Goal: Information Seeking & Learning: Learn about a topic

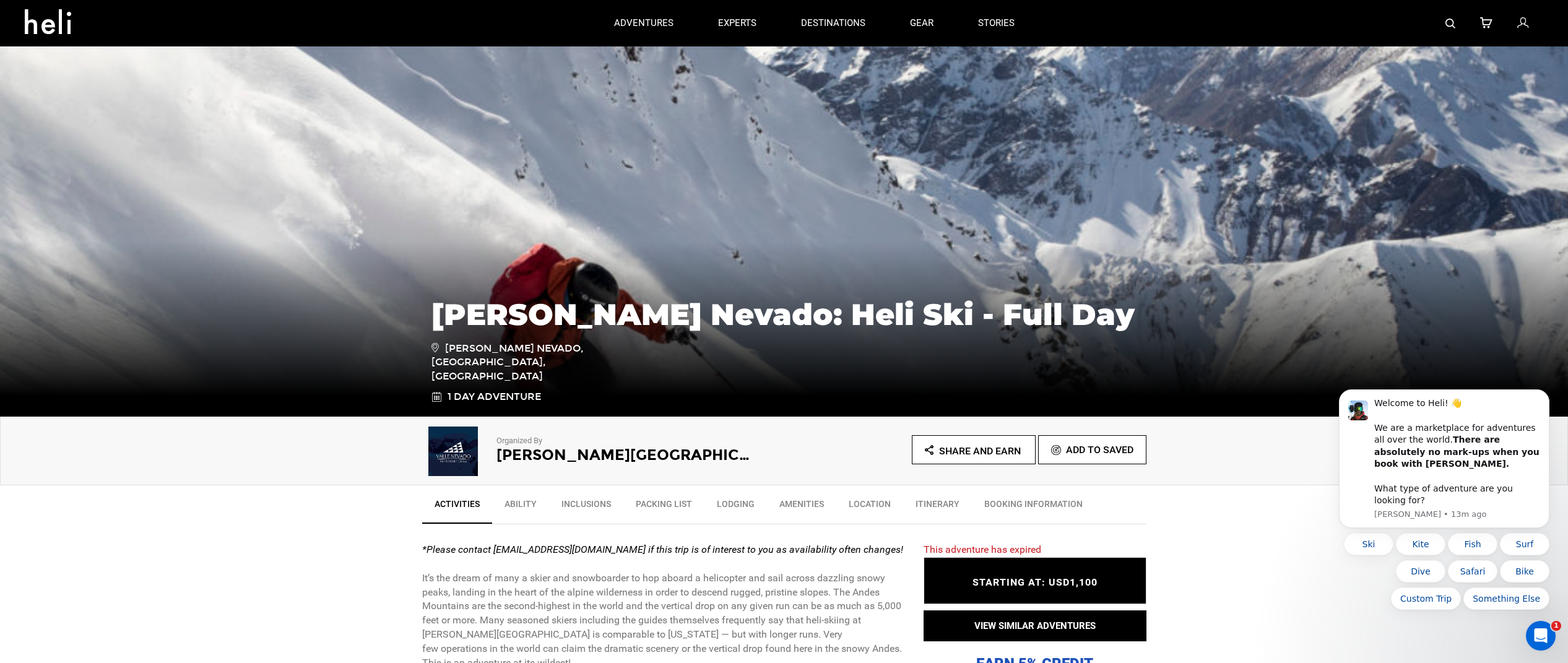
click at [529, 503] on link "Ability" at bounding box center [520, 506] width 57 height 31
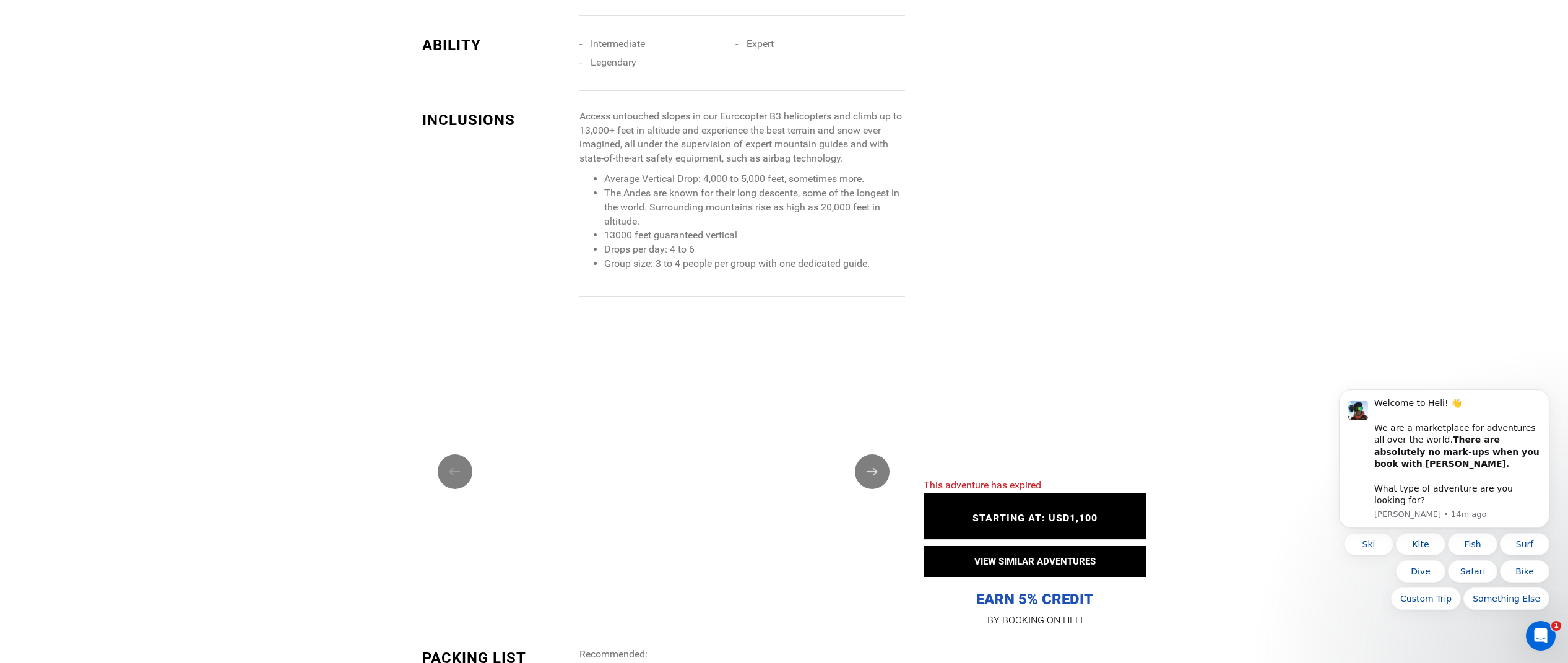
scroll to position [1369, 0]
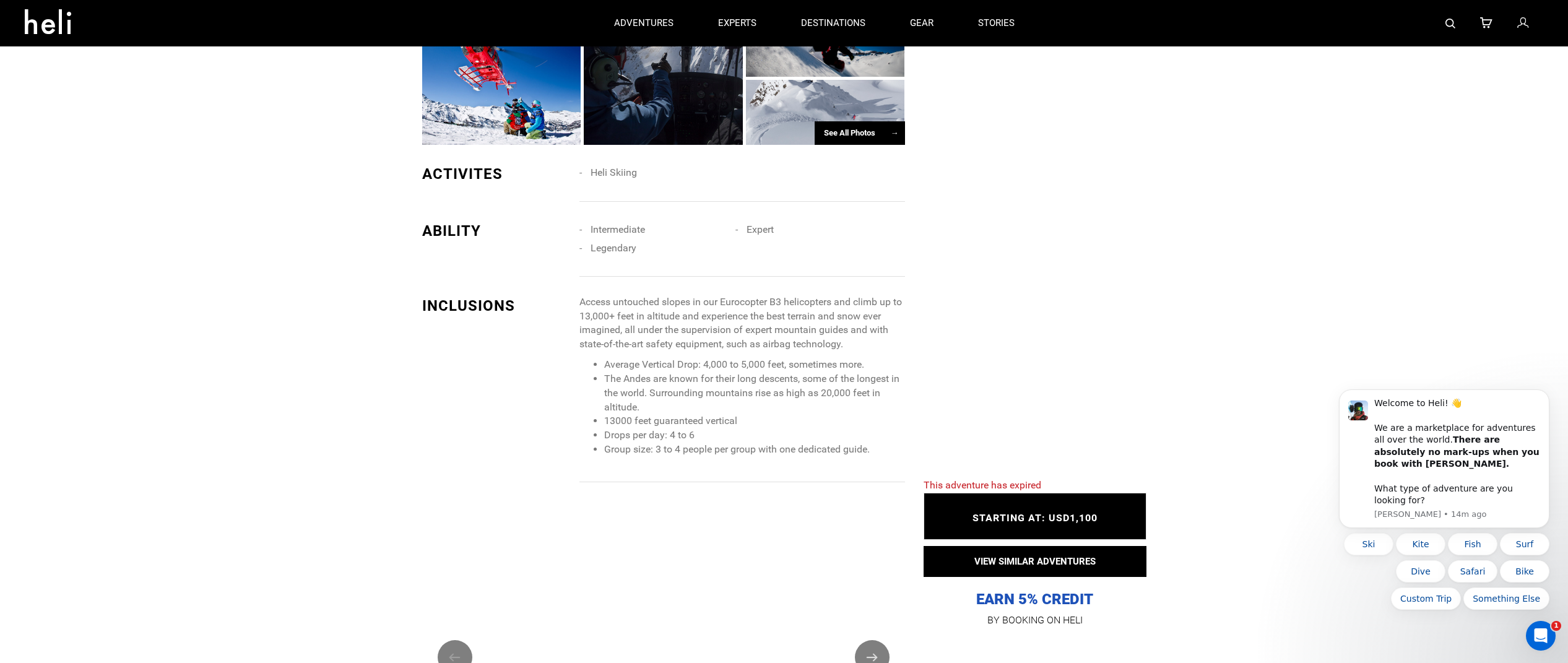
scroll to position [935, 0]
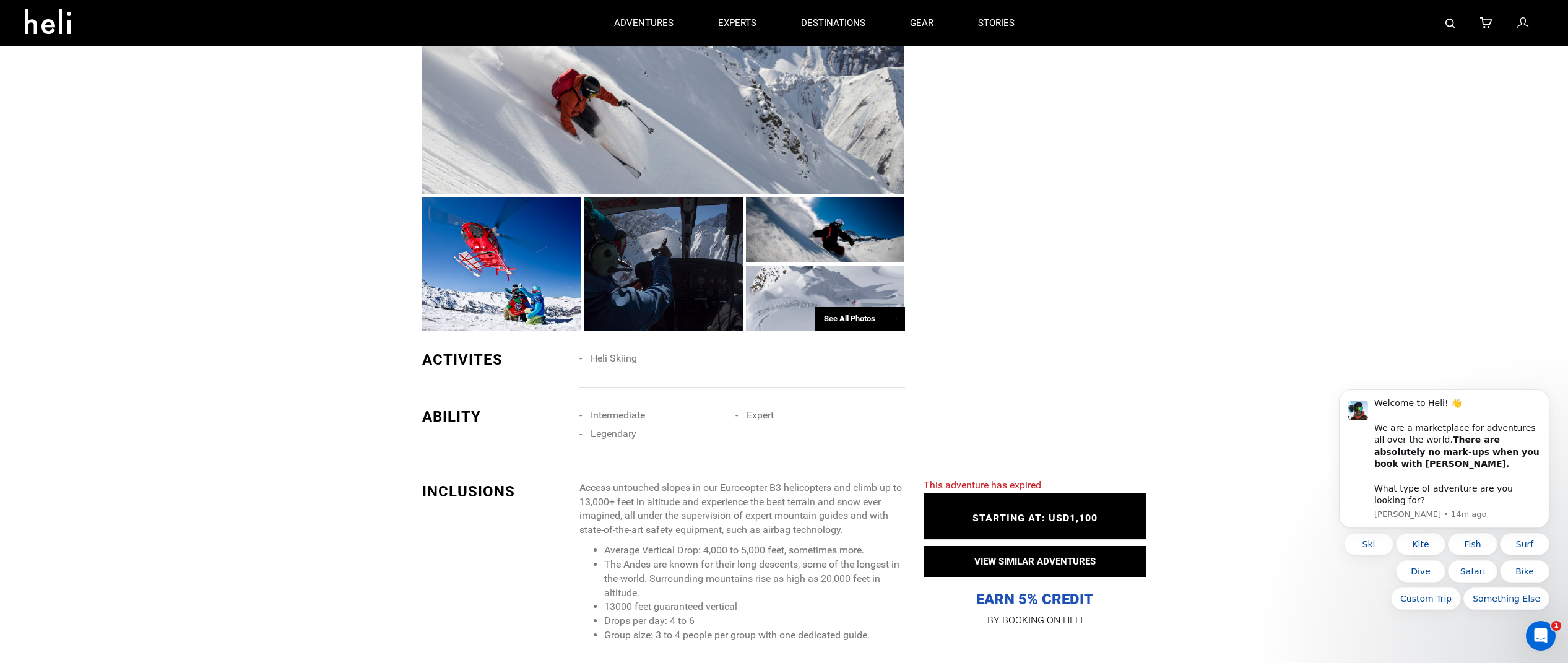
click at [846, 306] on div "See All Photos →" at bounding box center [860, 319] width 91 height 25
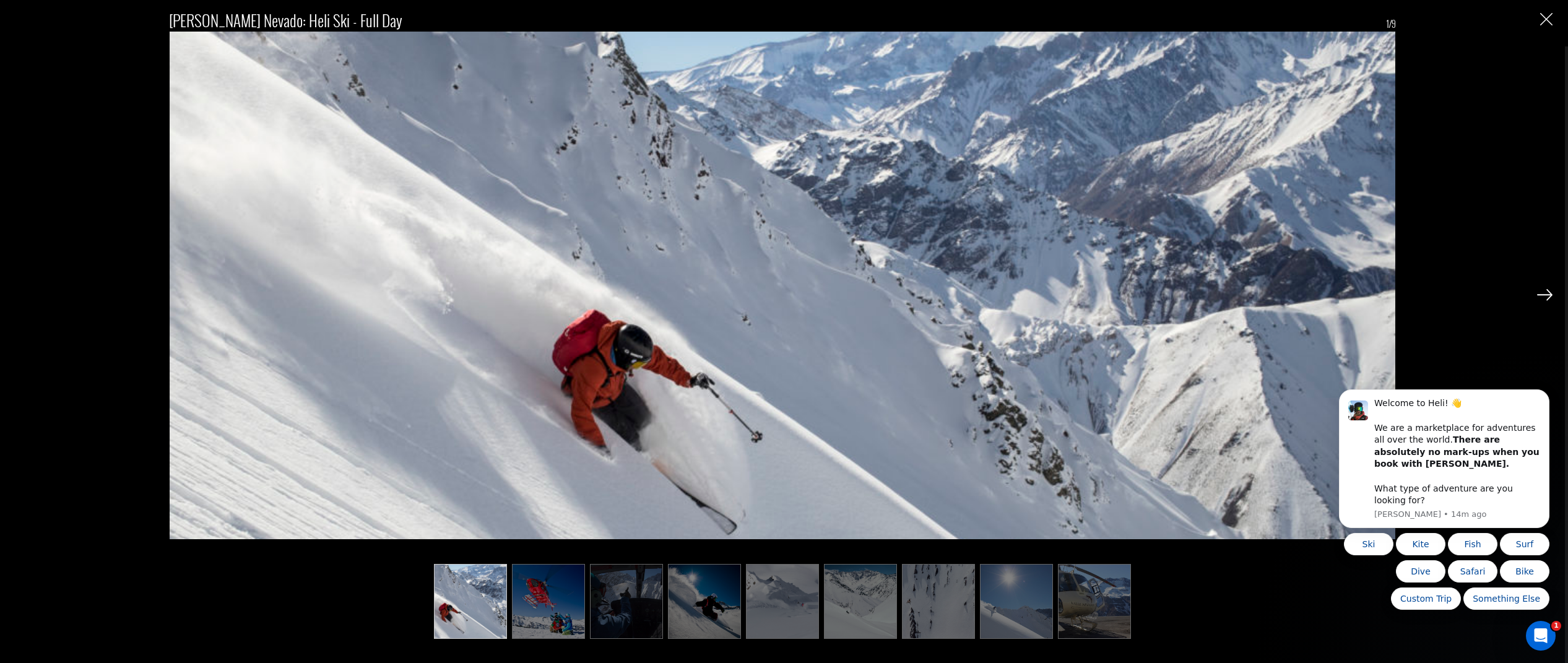
click at [529, 595] on img at bounding box center [548, 601] width 73 height 75
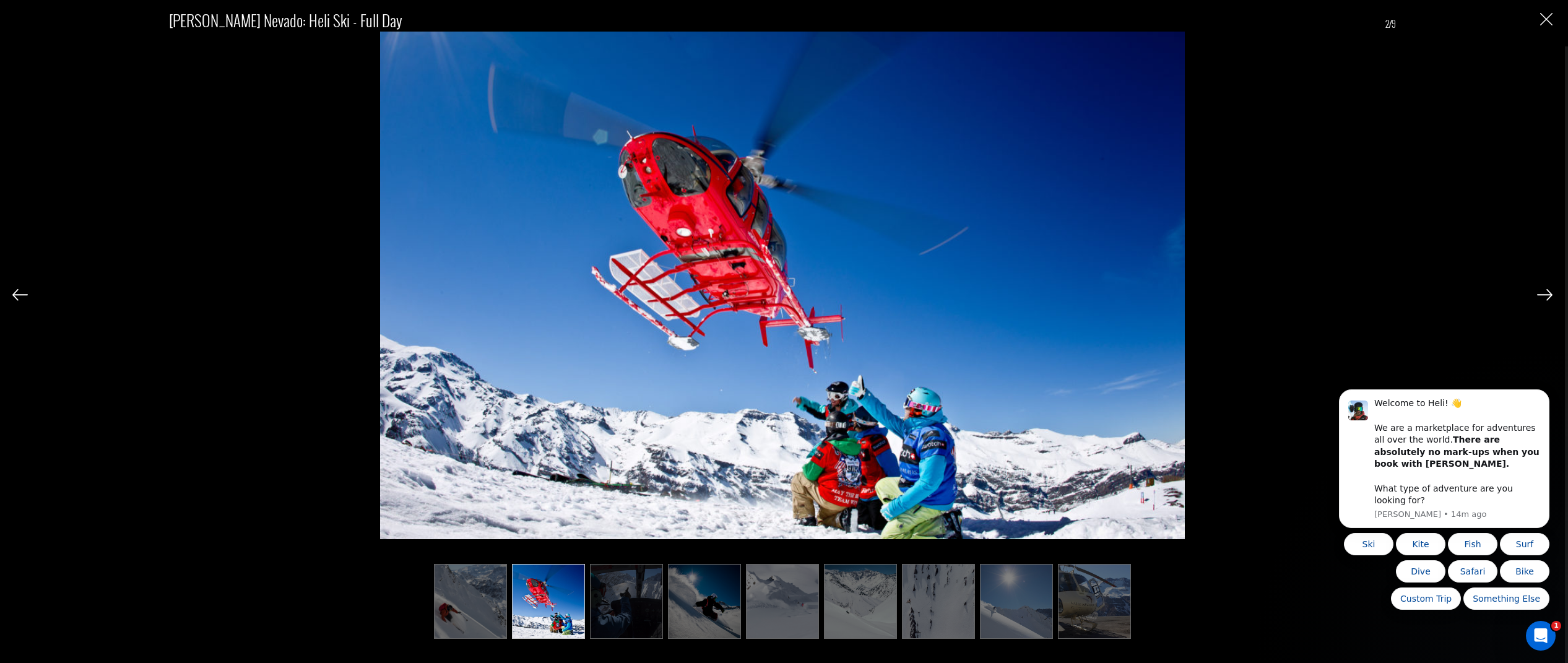
click at [633, 610] on img at bounding box center [625, 601] width 73 height 75
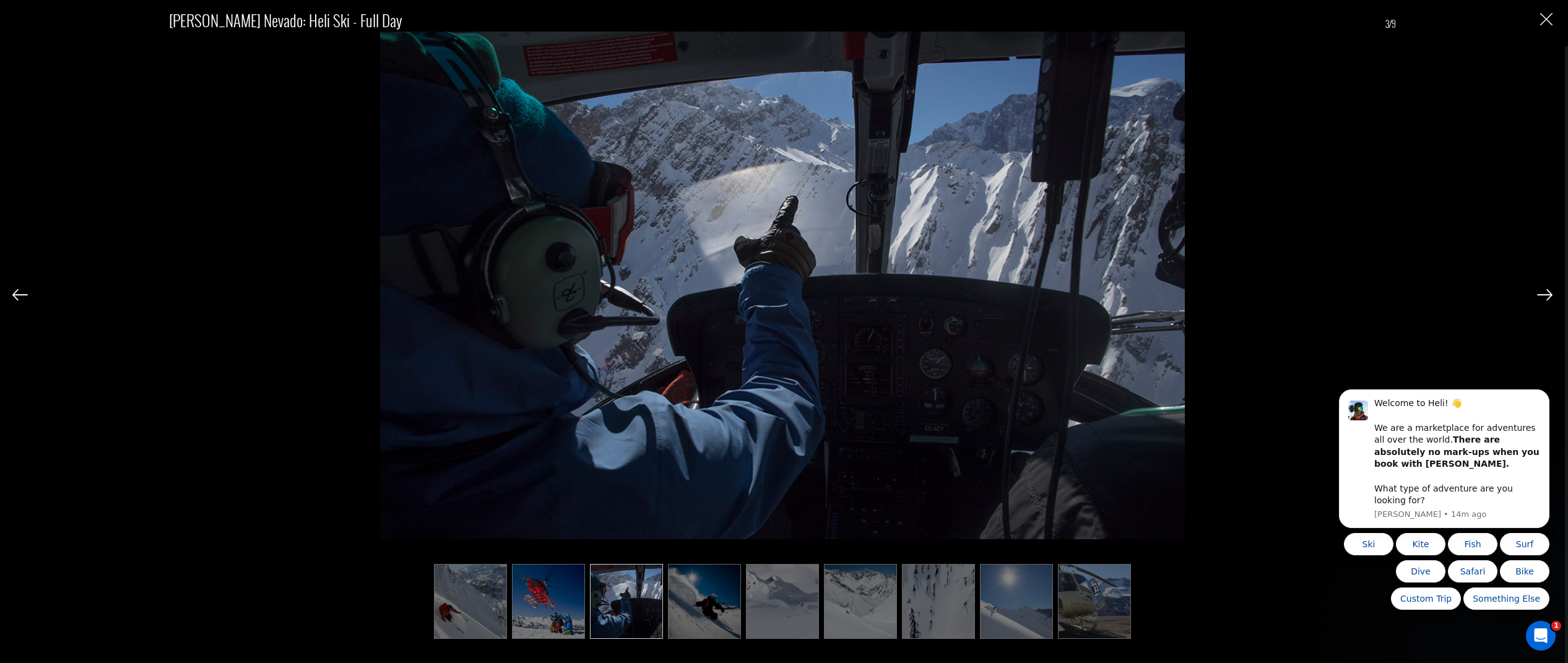
click at [721, 621] on img at bounding box center [704, 601] width 73 height 75
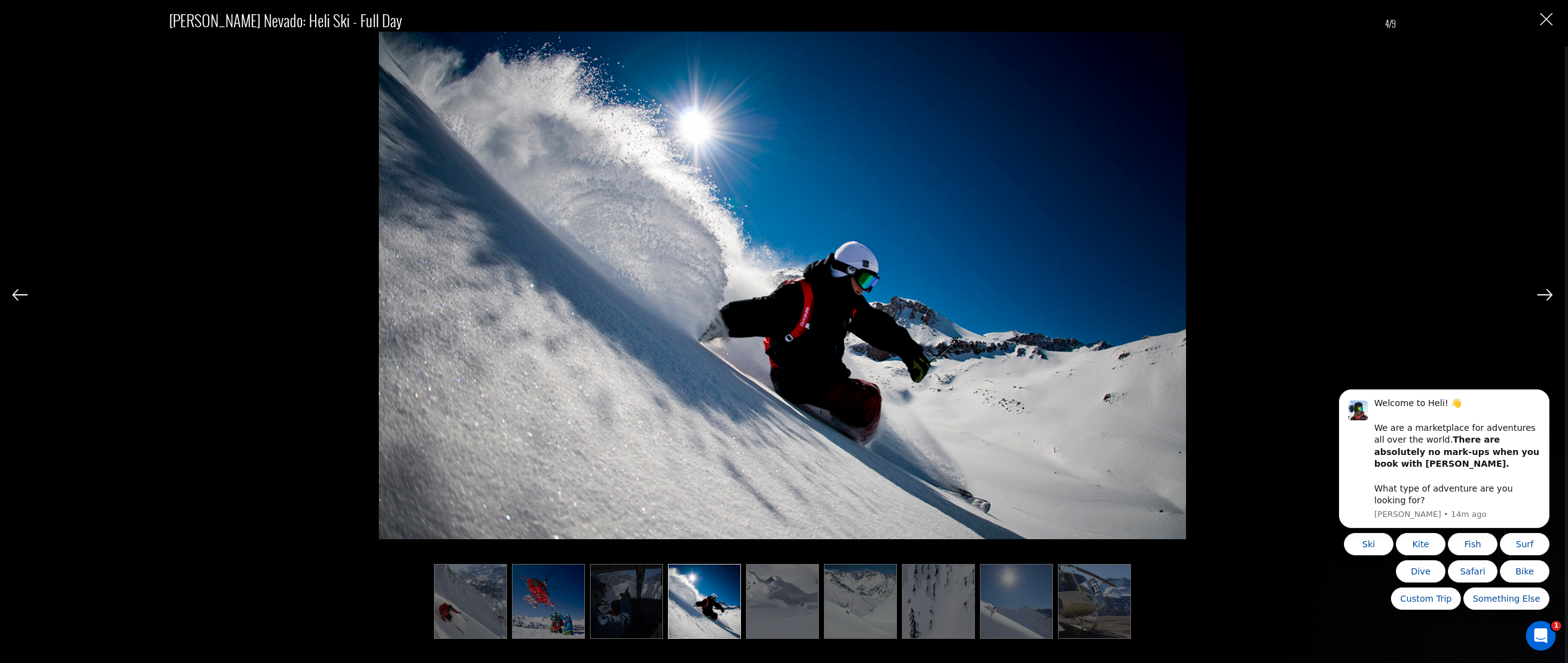
click at [760, 619] on img at bounding box center [782, 601] width 73 height 75
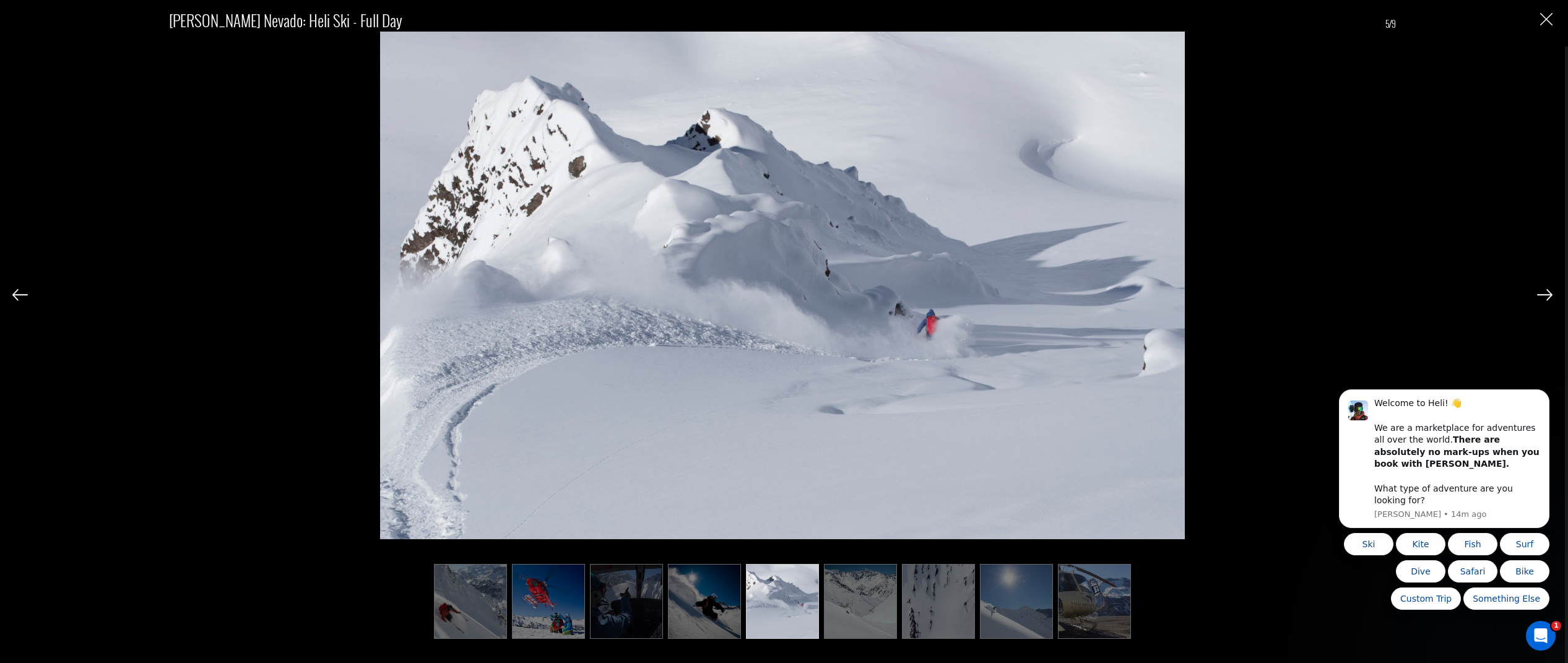
click at [861, 609] on img at bounding box center [860, 601] width 73 height 75
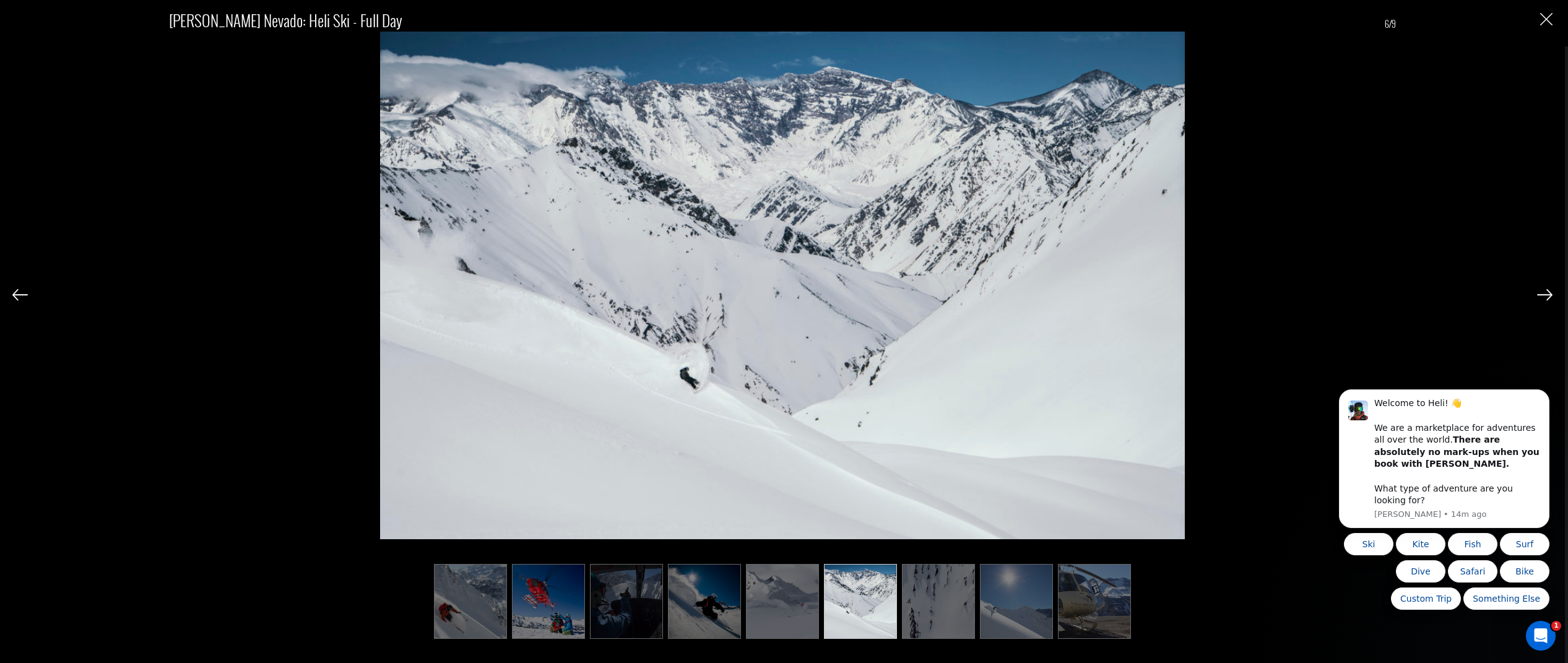
click at [909, 609] on img at bounding box center [938, 601] width 73 height 75
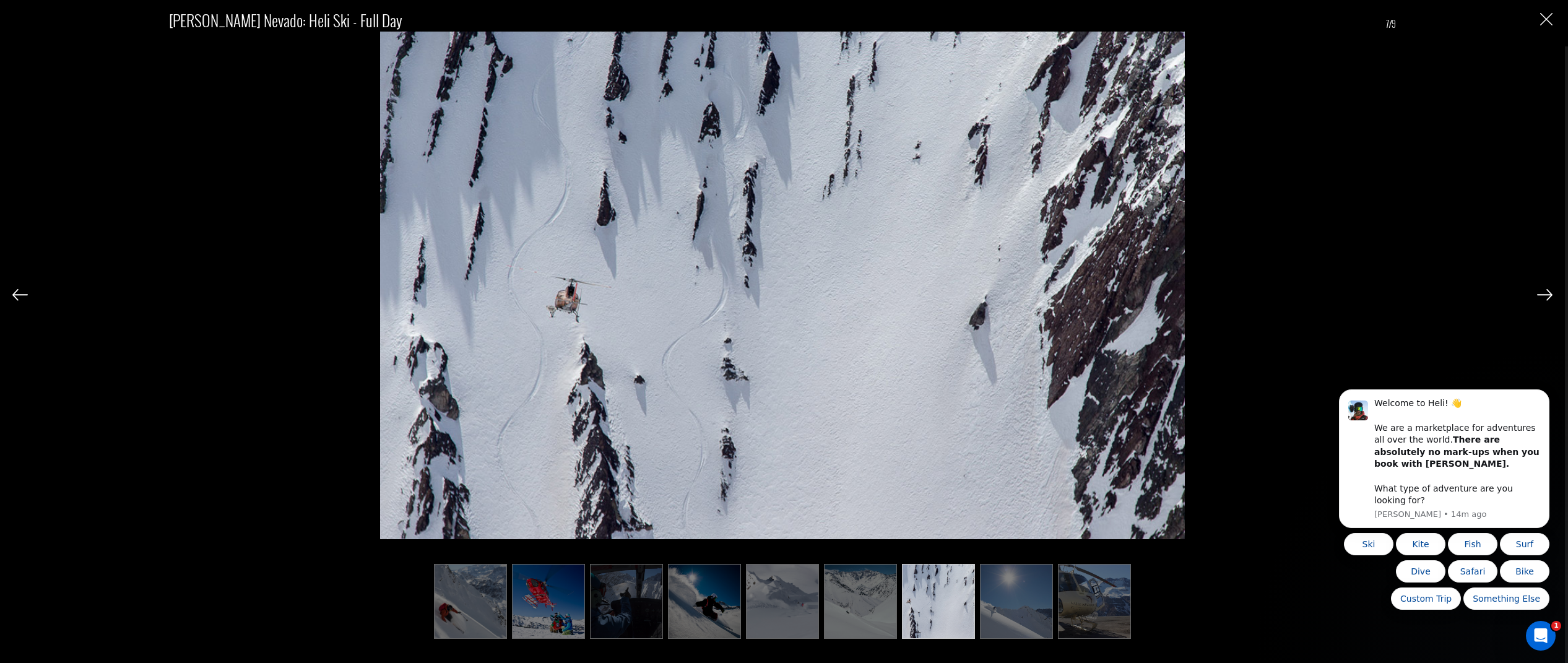
click at [1034, 609] on img at bounding box center [1015, 601] width 73 height 75
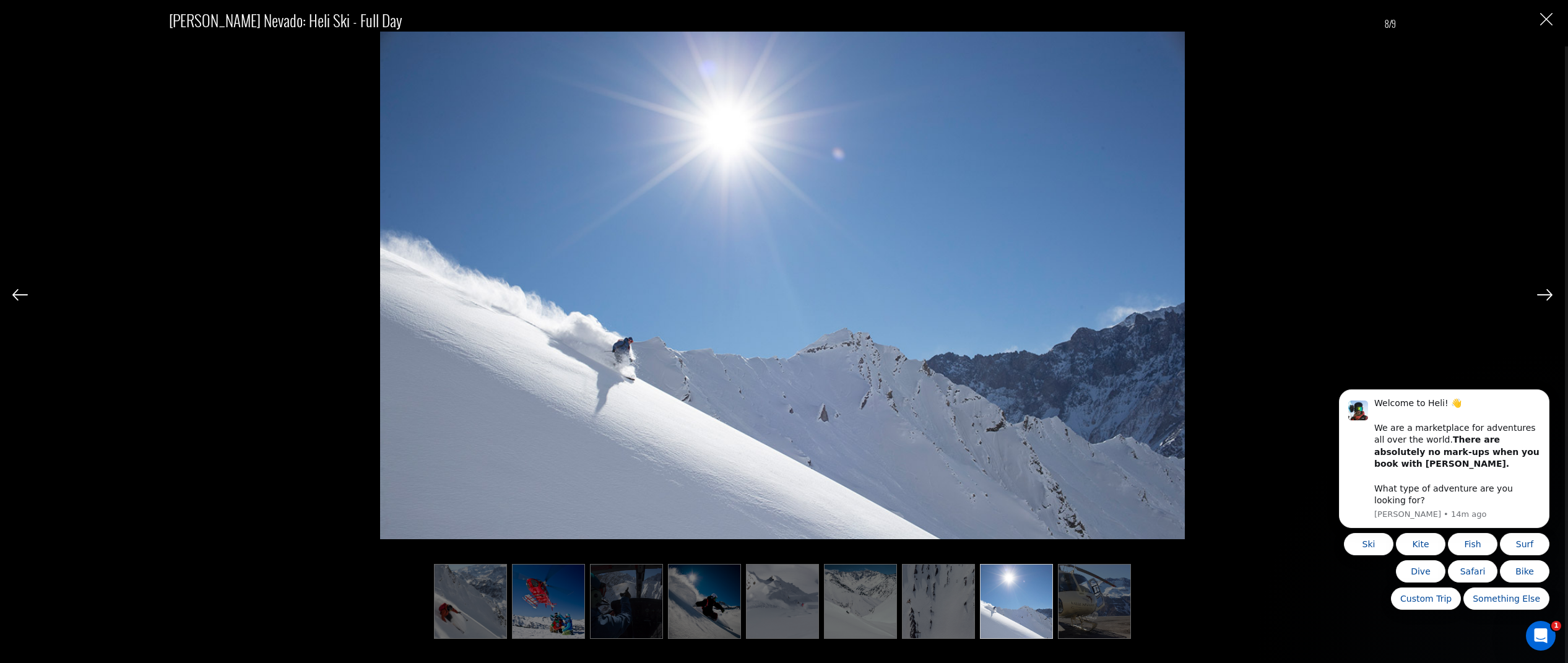
click at [1089, 604] on img at bounding box center [1094, 601] width 73 height 75
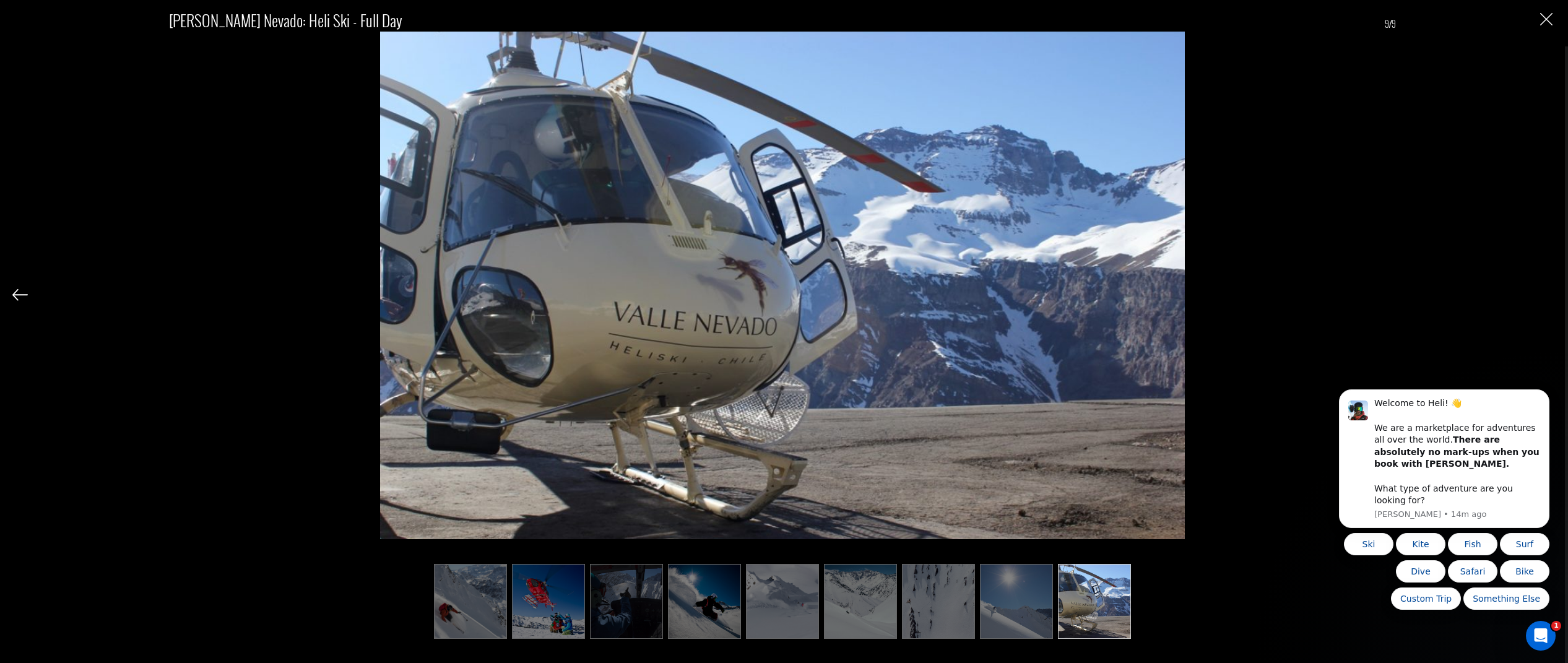
click at [1006, 606] on img at bounding box center [1015, 601] width 73 height 75
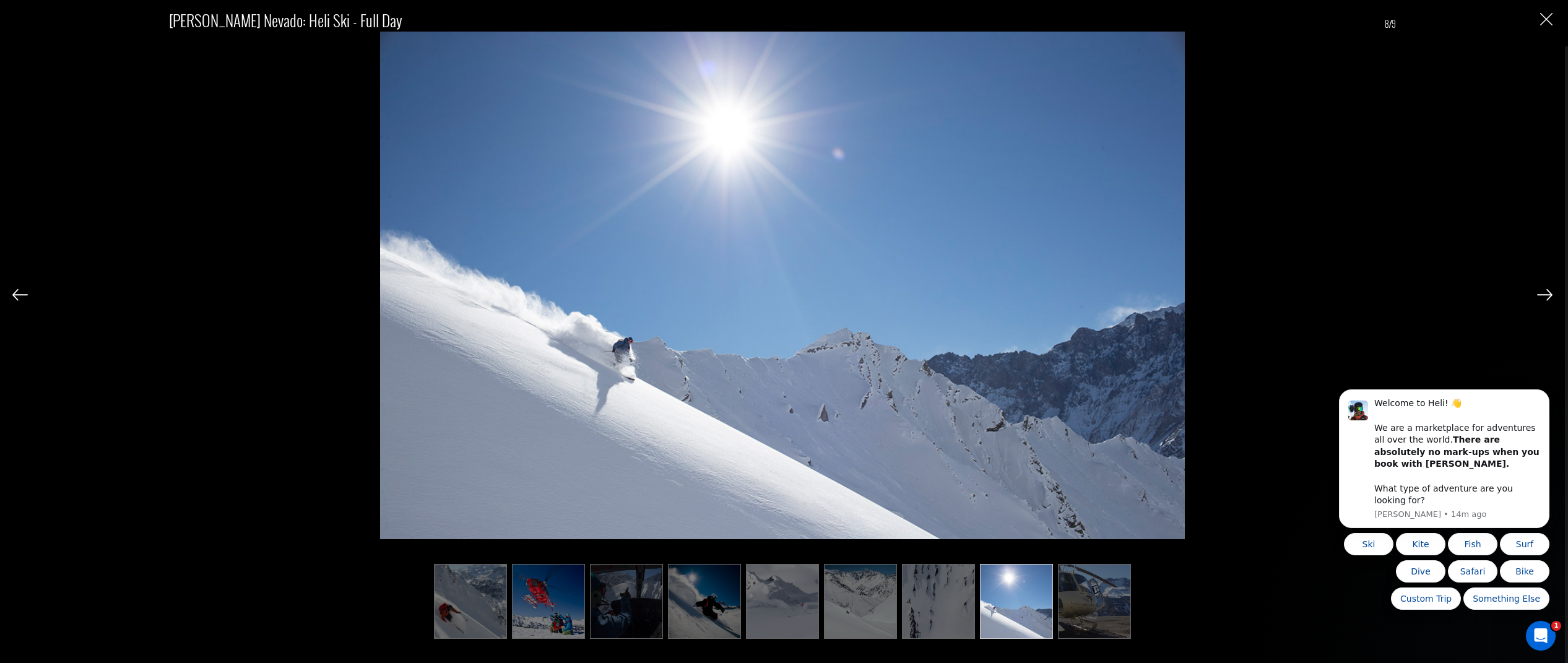
click at [939, 614] on img at bounding box center [938, 601] width 73 height 75
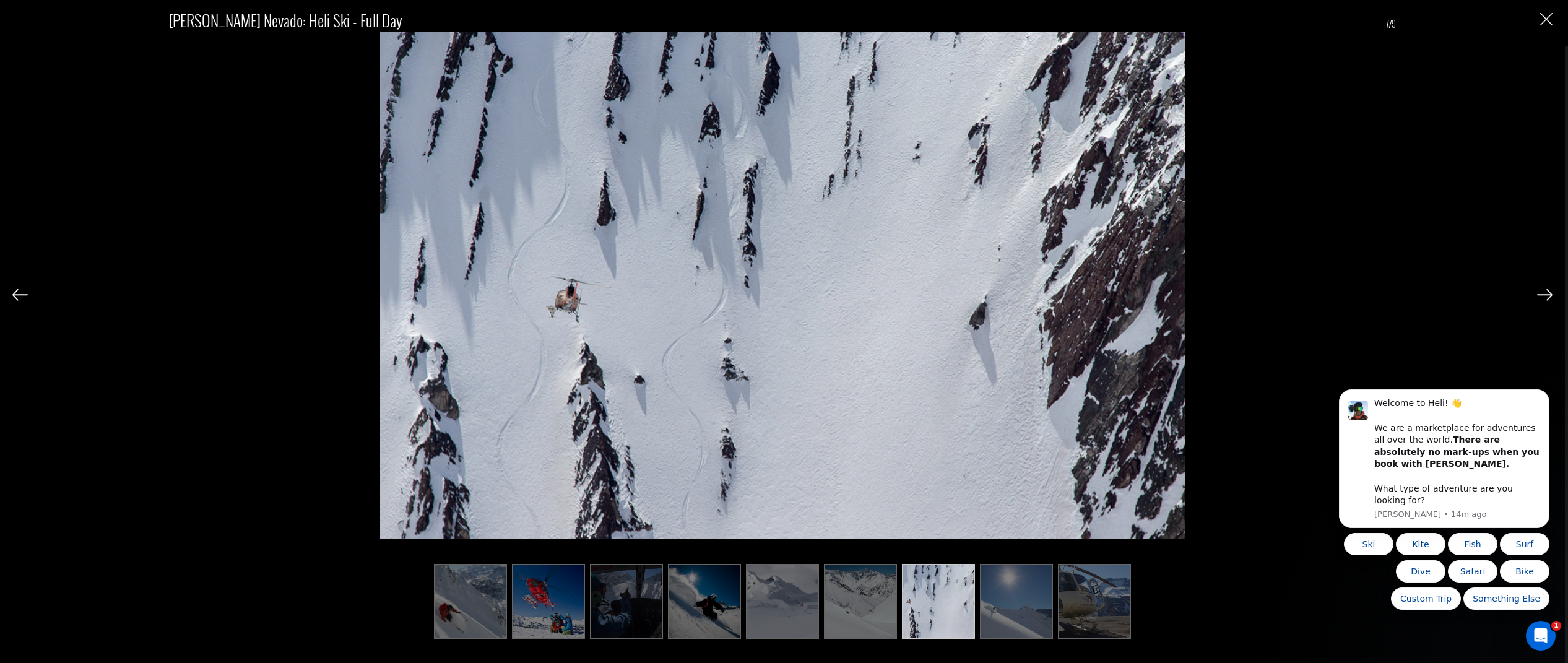
click at [1009, 614] on img at bounding box center [1015, 601] width 73 height 75
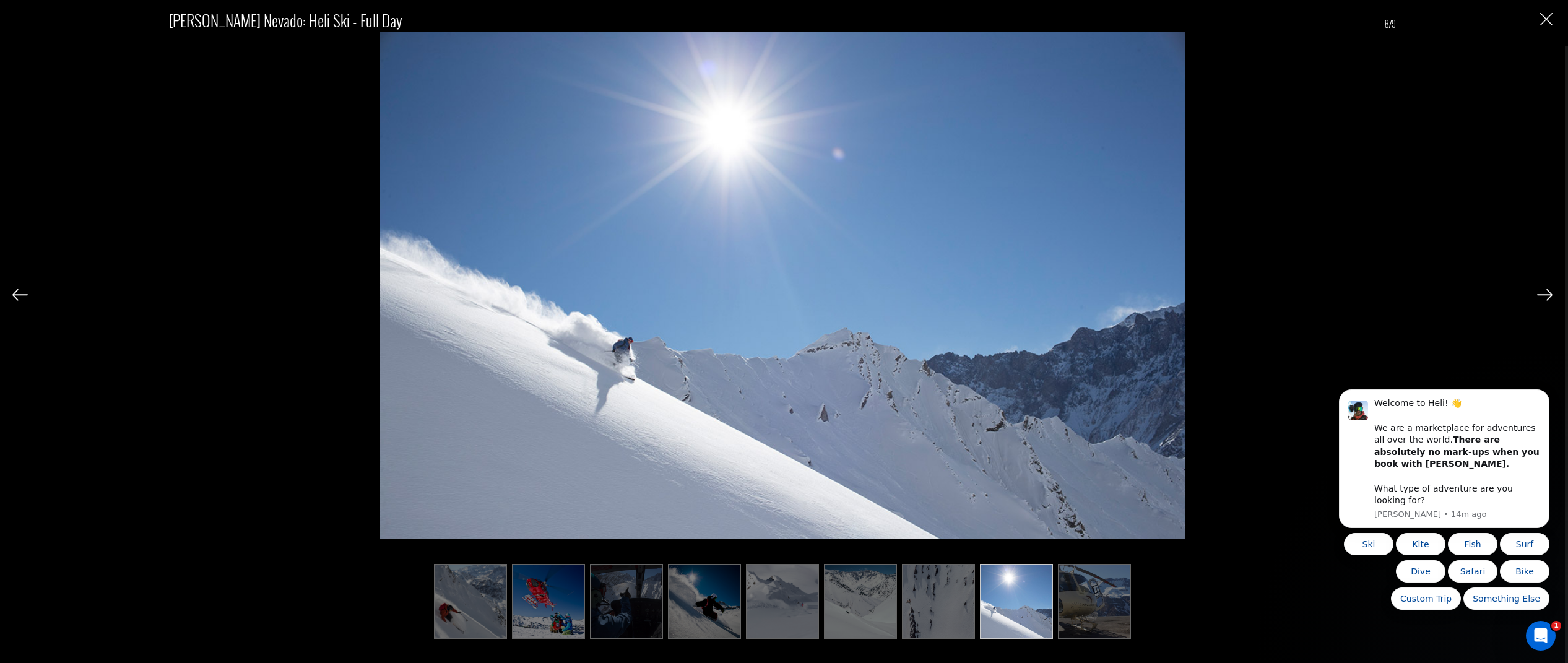
click at [634, 616] on img at bounding box center [625, 601] width 73 height 75
